Goal: Task Accomplishment & Management: Use online tool/utility

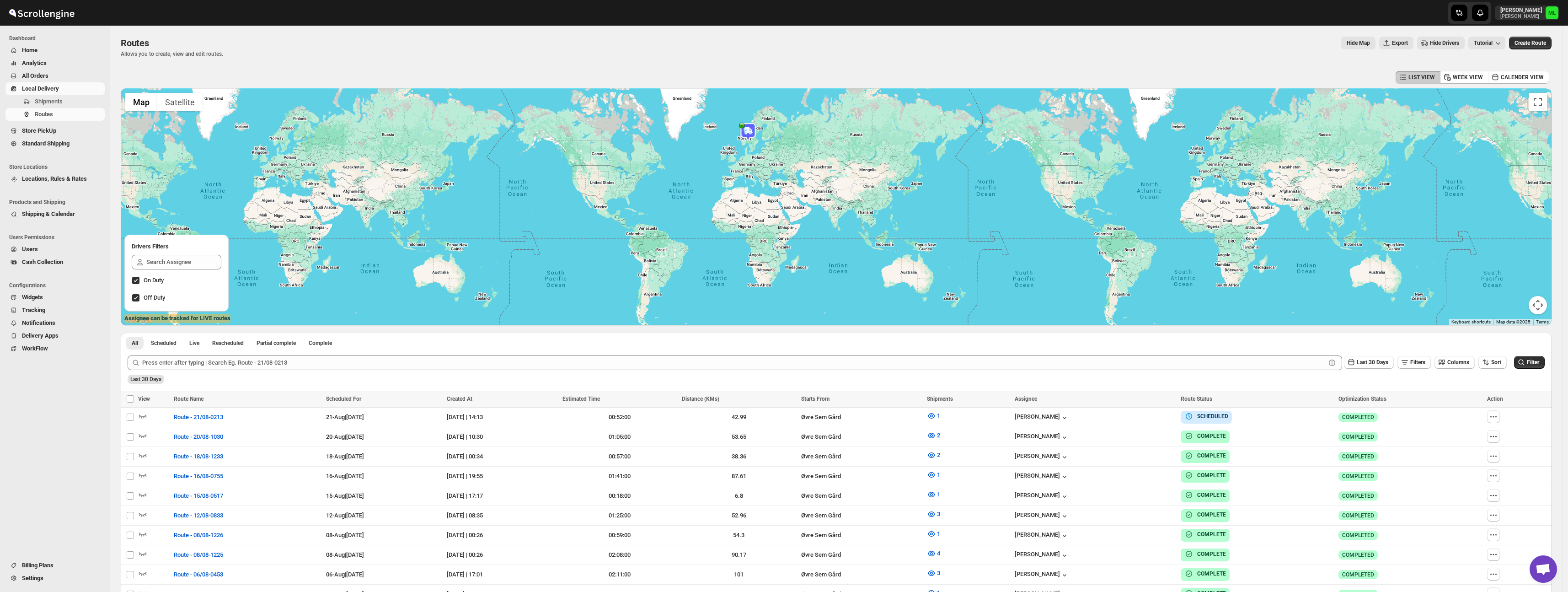
click at [42, 148] on span "Standard Shipping" at bounding box center [62, 144] width 81 height 9
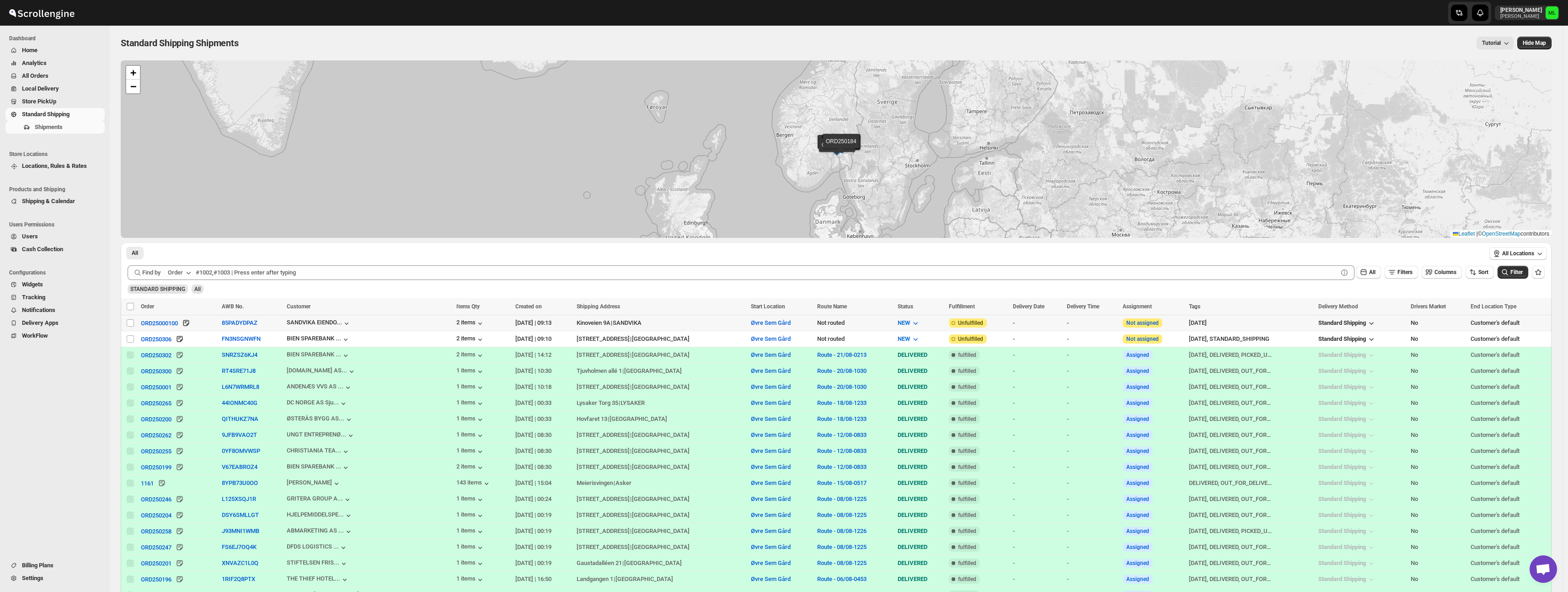
drag, startPoint x: 130, startPoint y: 322, endPoint x: 131, endPoint y: 329, distance: 7.1
click at [131, 323] on input "Select shipment" at bounding box center [130, 322] width 7 height 7
checkbox input "true"
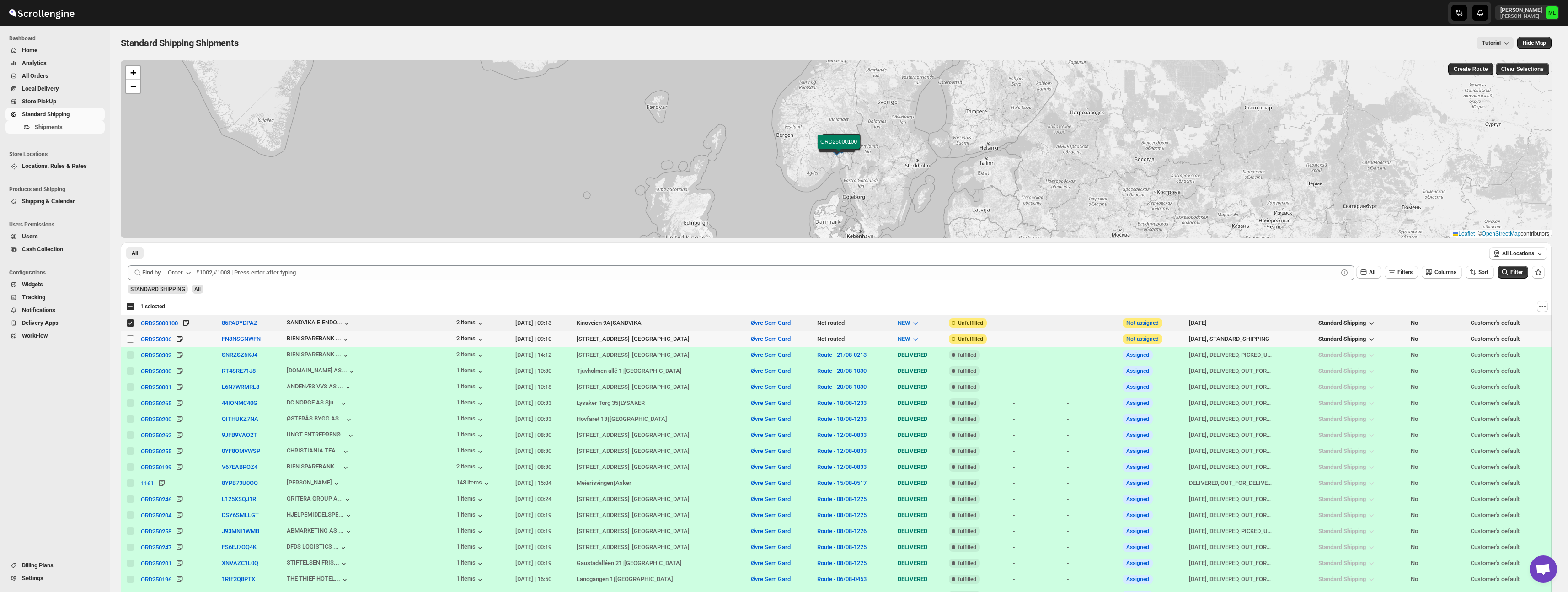
click at [131, 336] on input "Select shipment" at bounding box center [130, 339] width 7 height 7
checkbox input "true"
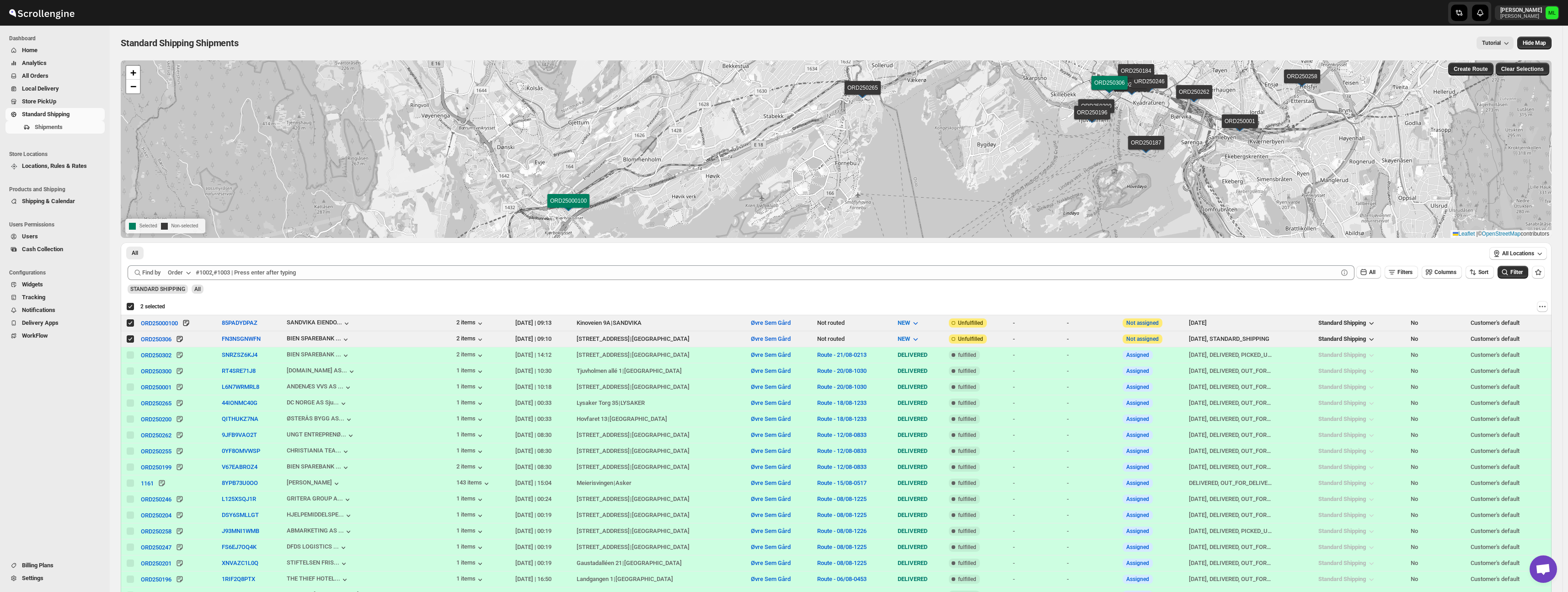
click at [1478, 75] on div "Create Route Clear Selections" at bounding box center [1498, 69] width 105 height 17
click at [1471, 66] on span "Create Route" at bounding box center [1471, 68] width 35 height 7
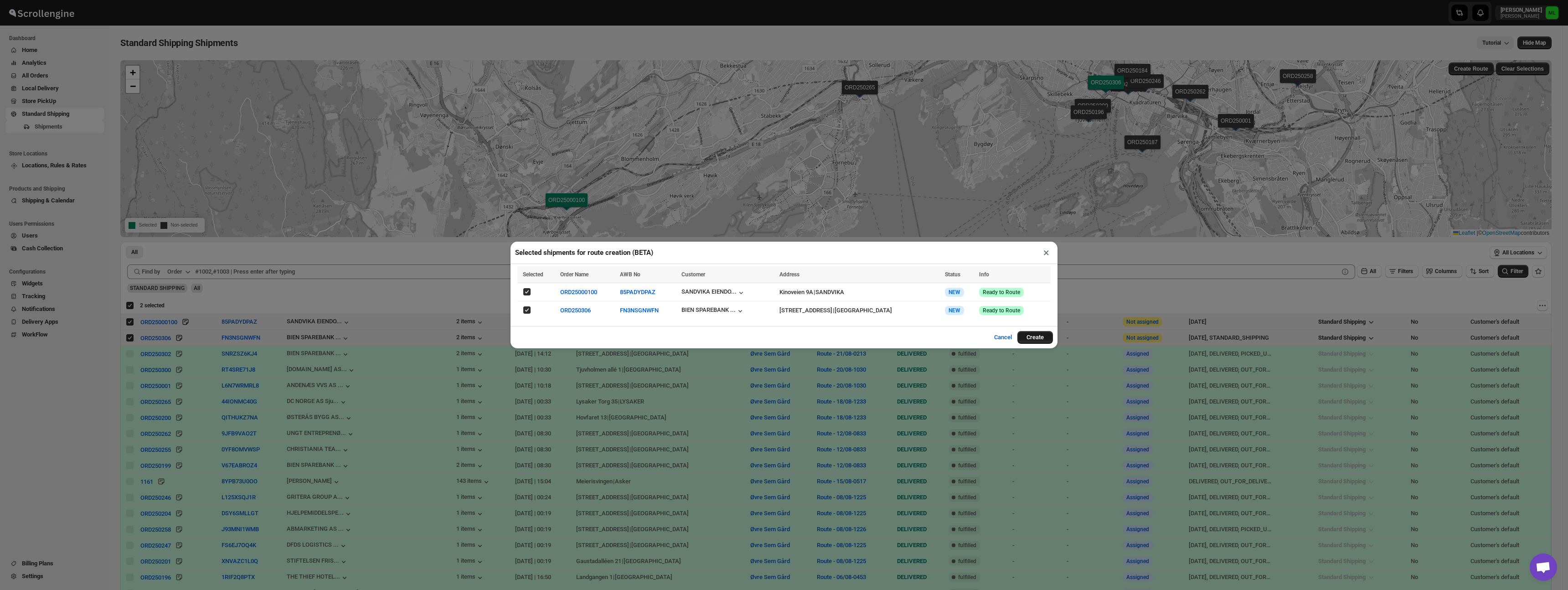
click at [1029, 338] on button "Create" at bounding box center [1035, 338] width 35 height 13
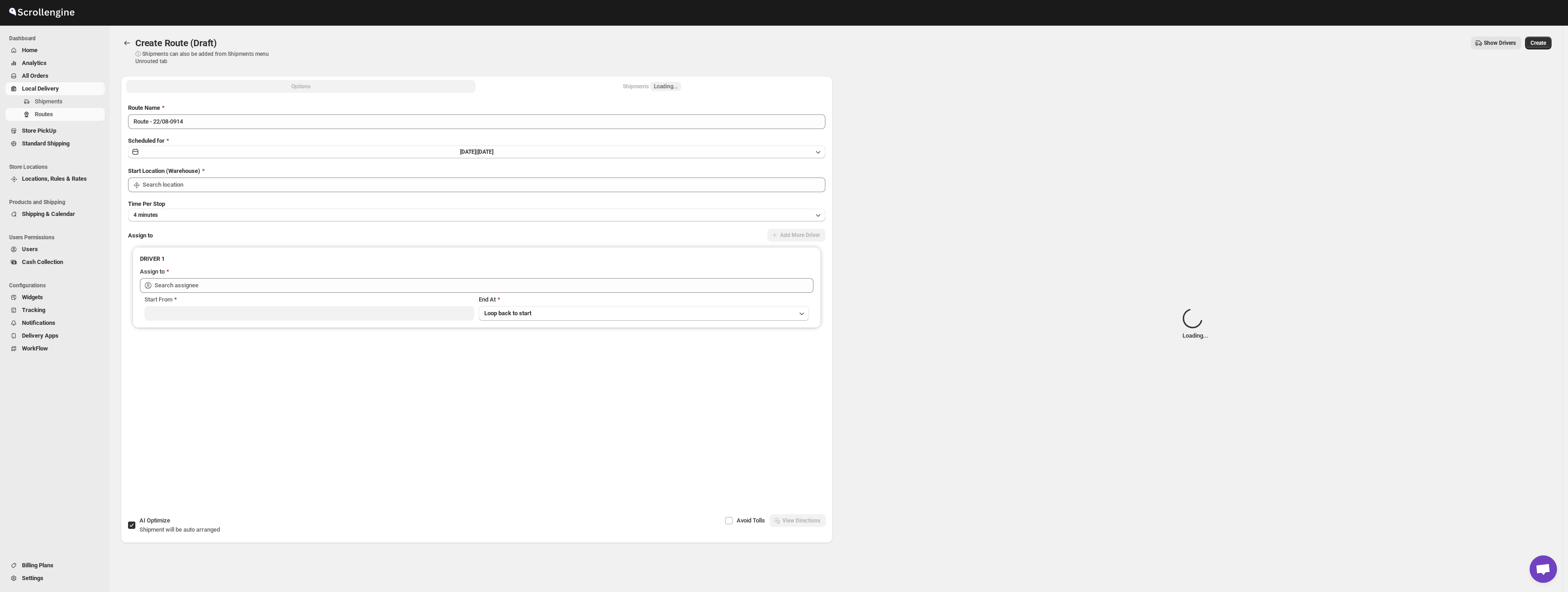
type input "Øvre Sem Gård"
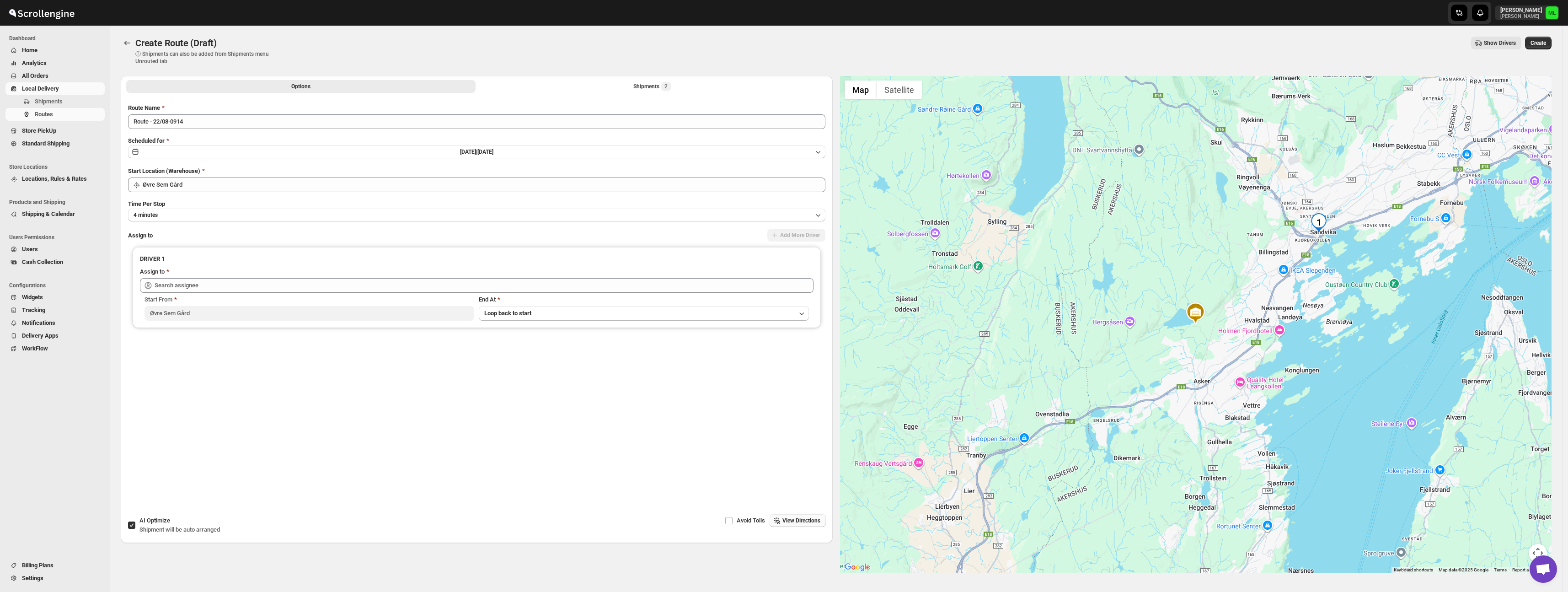
click at [784, 520] on span "View Directions" at bounding box center [801, 520] width 38 height 7
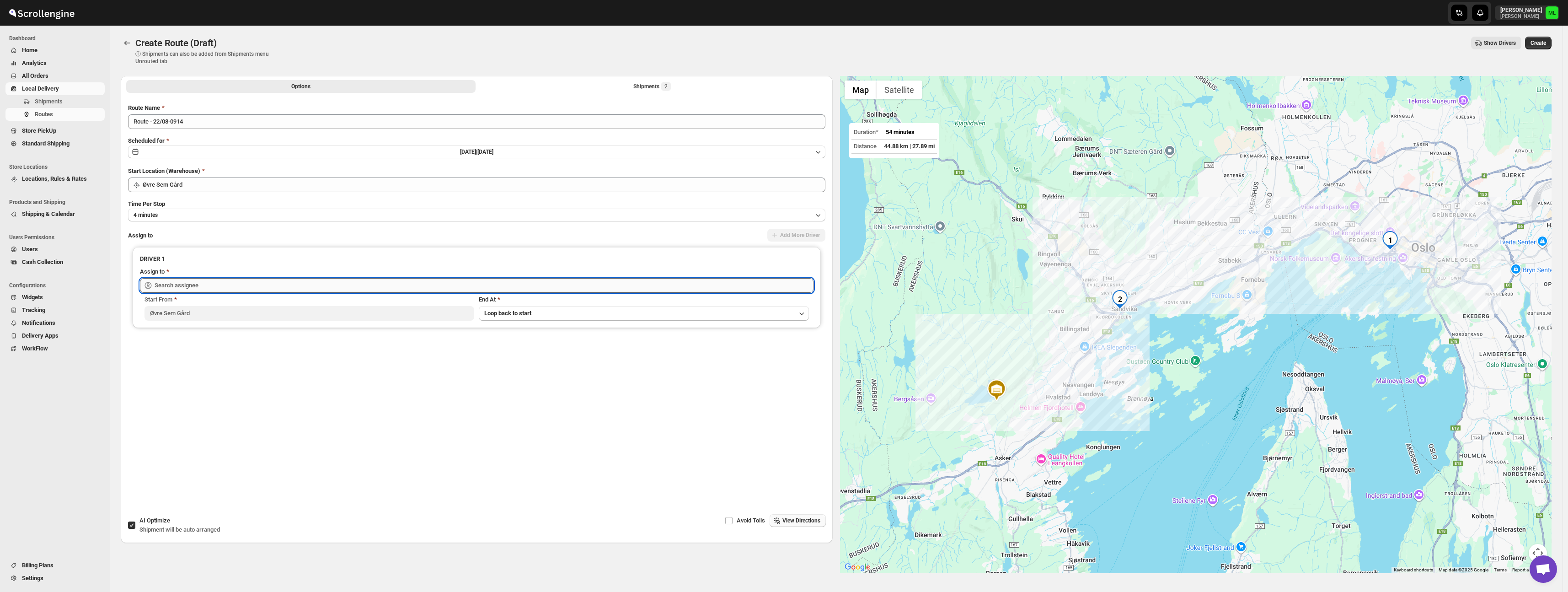
click at [227, 287] on input "text" at bounding box center [484, 285] width 659 height 15
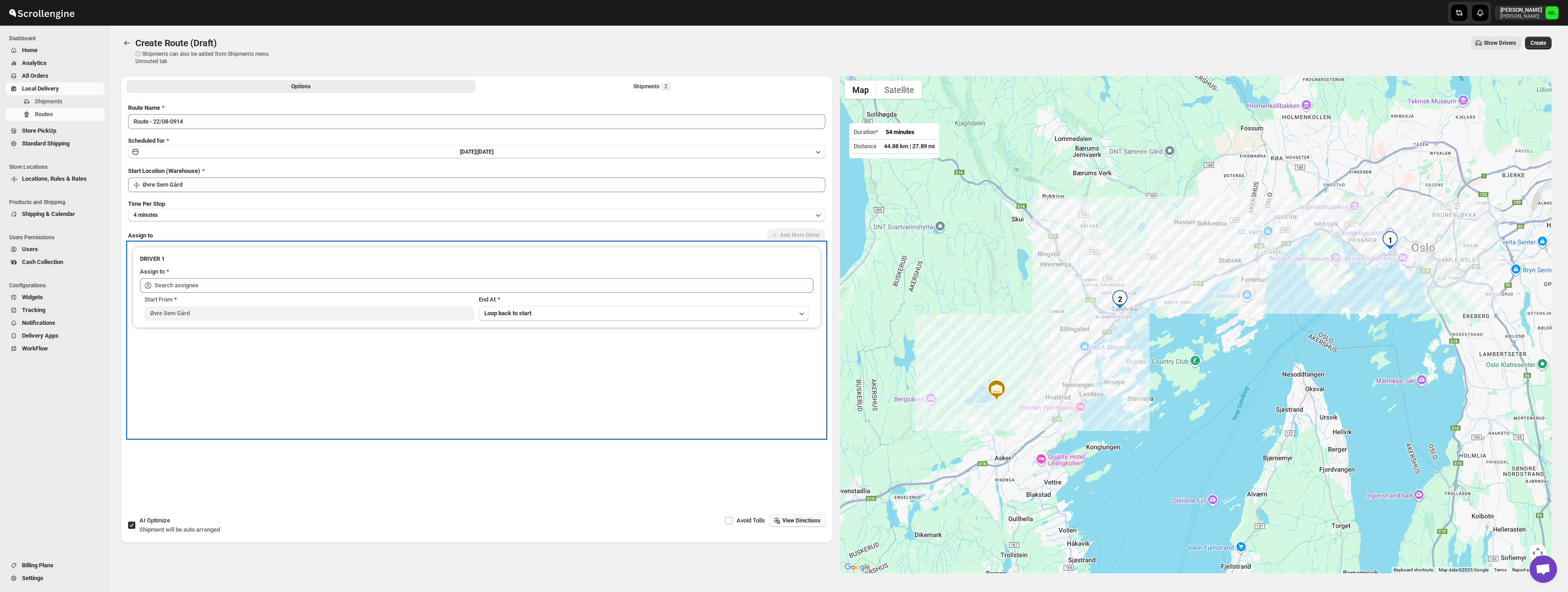
click at [266, 292] on div "Start From [GEOGRAPHIC_DATA] At Loop back to start" at bounding box center [476, 307] width 673 height 28
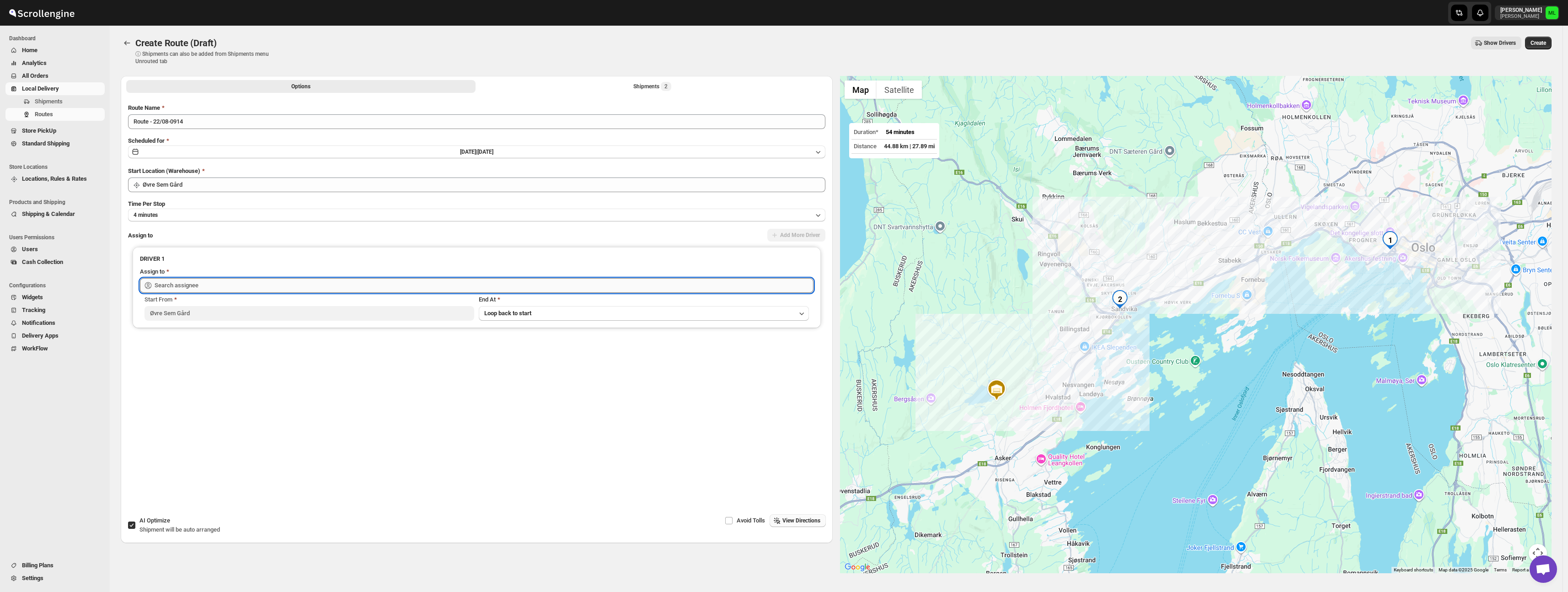
click at [269, 286] on input "text" at bounding box center [484, 285] width 659 height 15
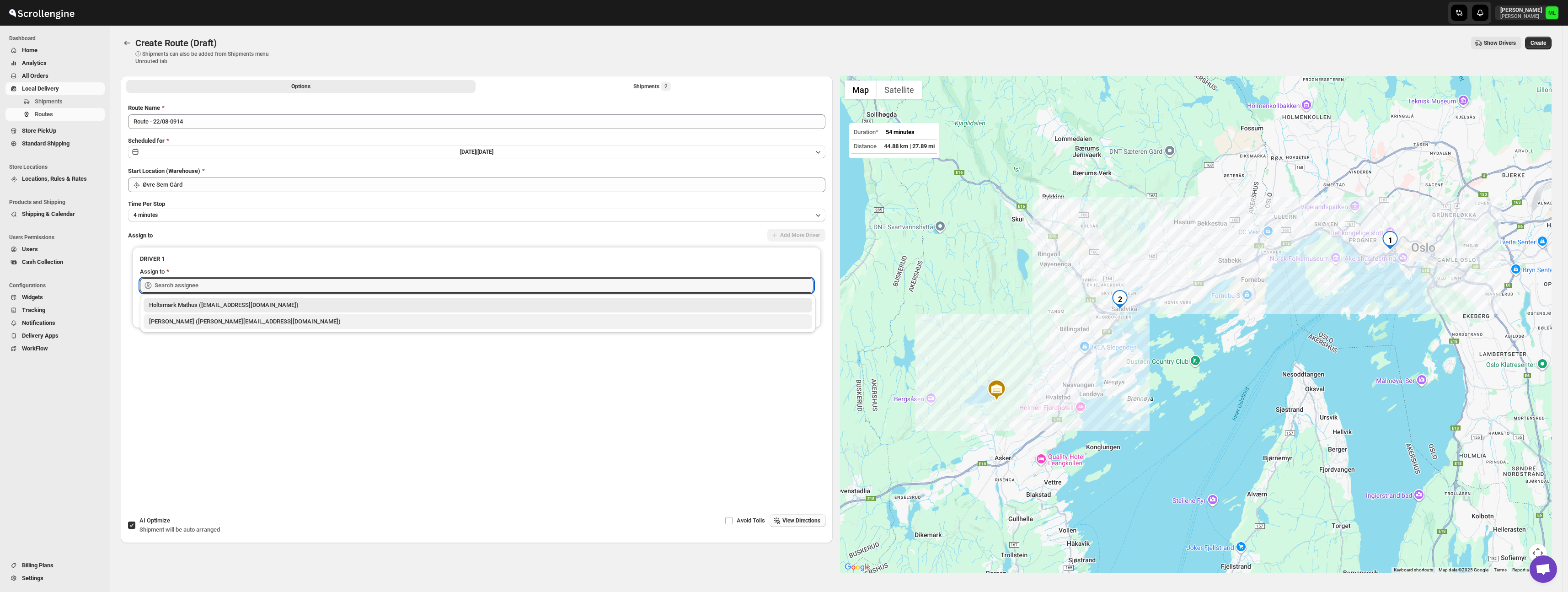
click at [263, 316] on div "[PERSON_NAME] ([PERSON_NAME][EMAIL_ADDRESS][DOMAIN_NAME])" at bounding box center [478, 322] width 669 height 15
type input "[PERSON_NAME] ([PERSON_NAME][EMAIL_ADDRESS][DOMAIN_NAME])"
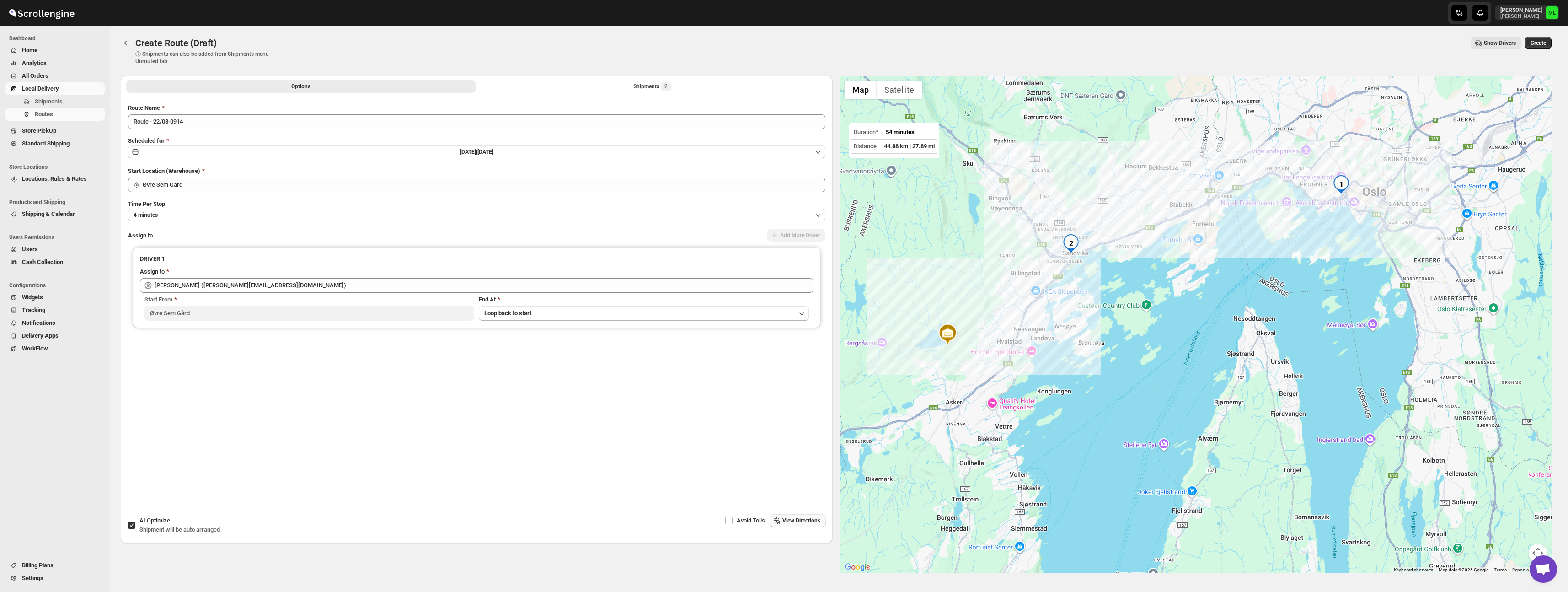
drag, startPoint x: 1451, startPoint y: 204, endPoint x: 1203, endPoint y: 225, distance: 248.9
click at [1206, 224] on div at bounding box center [1196, 325] width 712 height 498
click at [1544, 46] on span "Create" at bounding box center [1538, 42] width 16 height 7
